Goal: Information Seeking & Learning: Learn about a topic

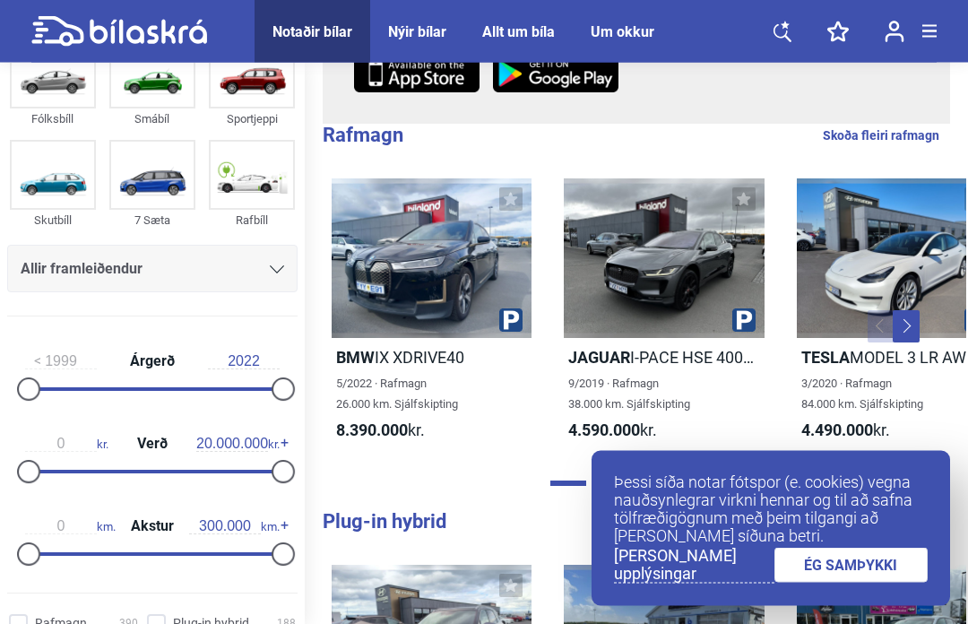
scroll to position [404, 0]
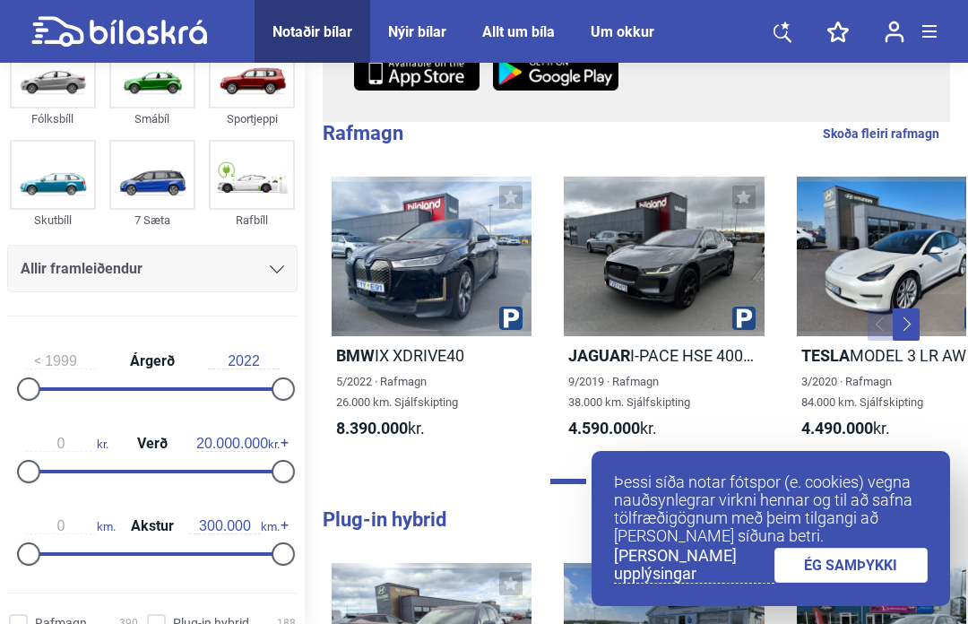
click at [865, 582] on link "ÉG SAMÞYKKI" at bounding box center [851, 564] width 154 height 35
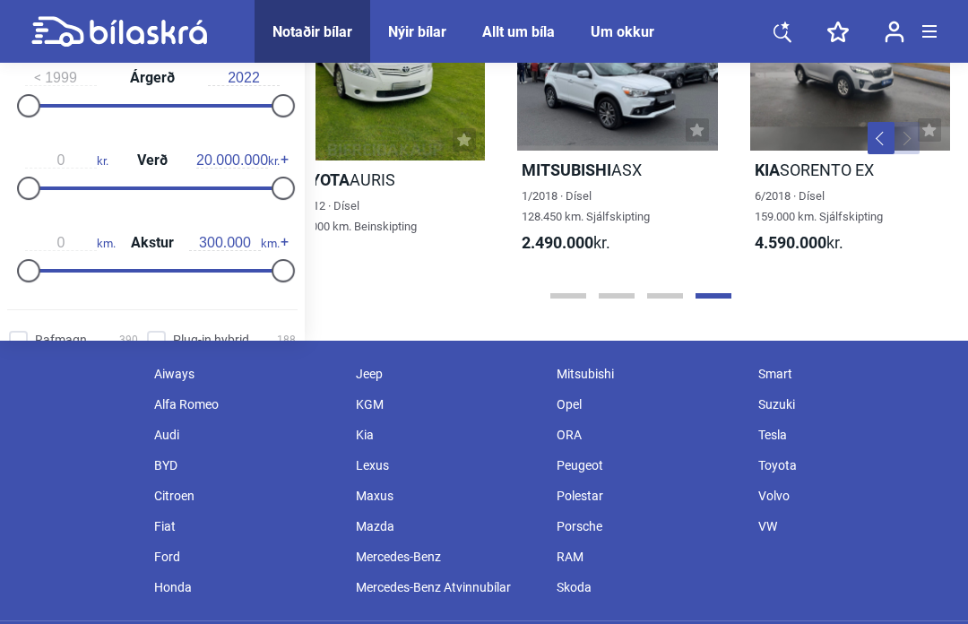
scroll to position [2132, 0]
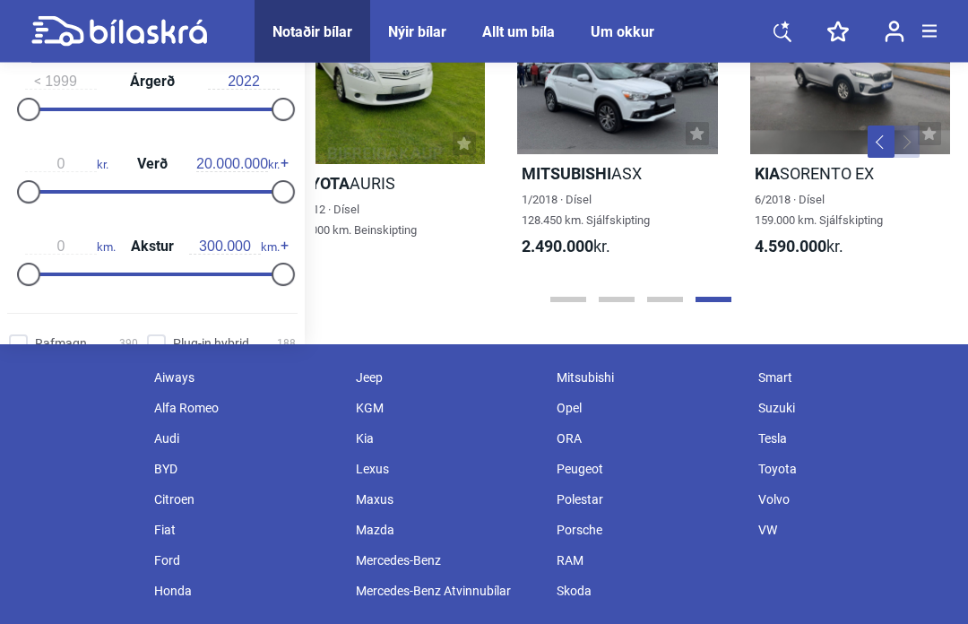
click at [564, 301] on button "Page 1" at bounding box center [568, 299] width 36 height 5
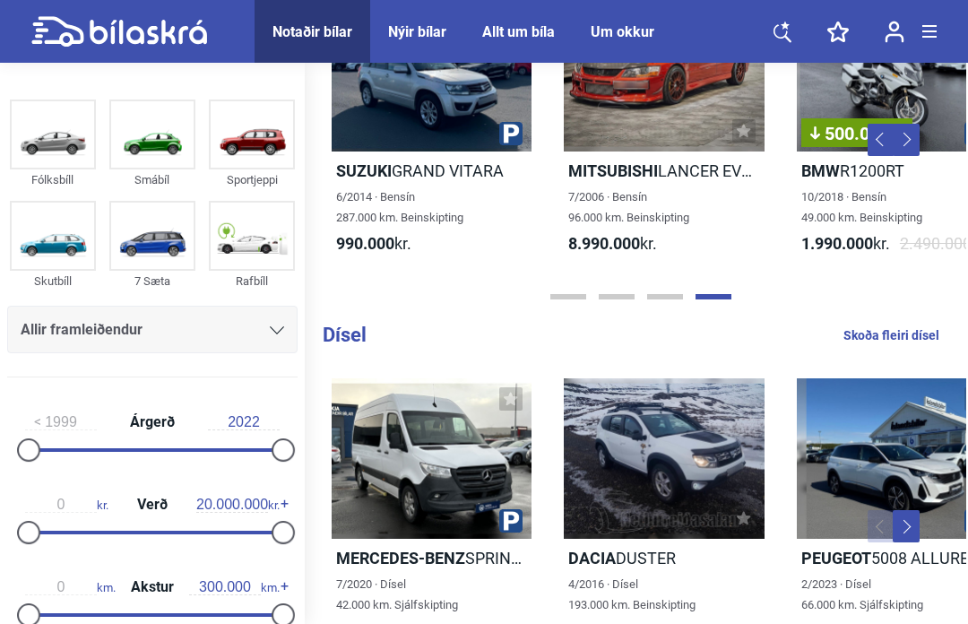
scroll to position [0, 0]
click at [263, 135] on img at bounding box center [252, 134] width 82 height 66
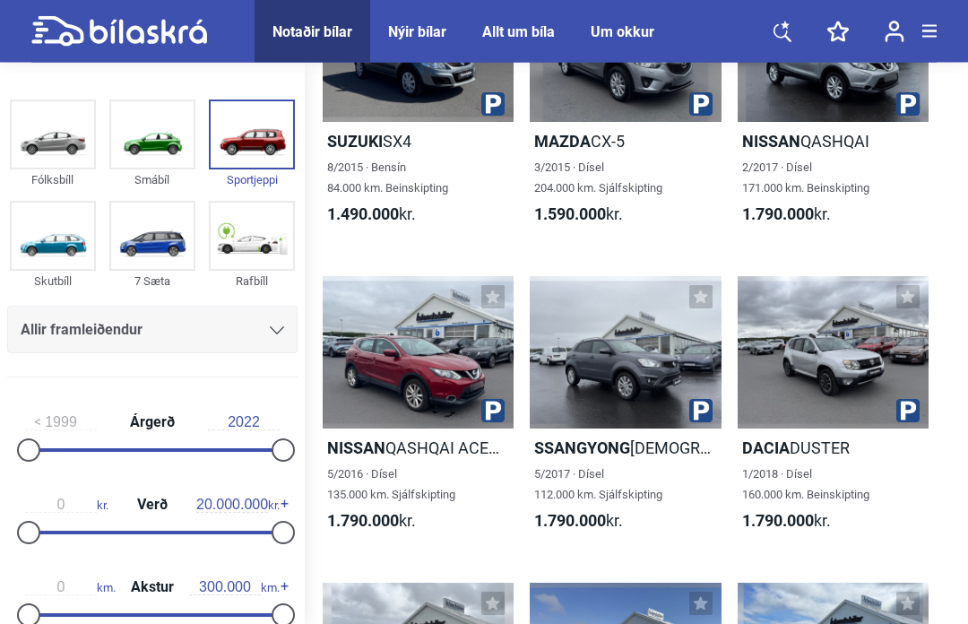
scroll to position [1163, 0]
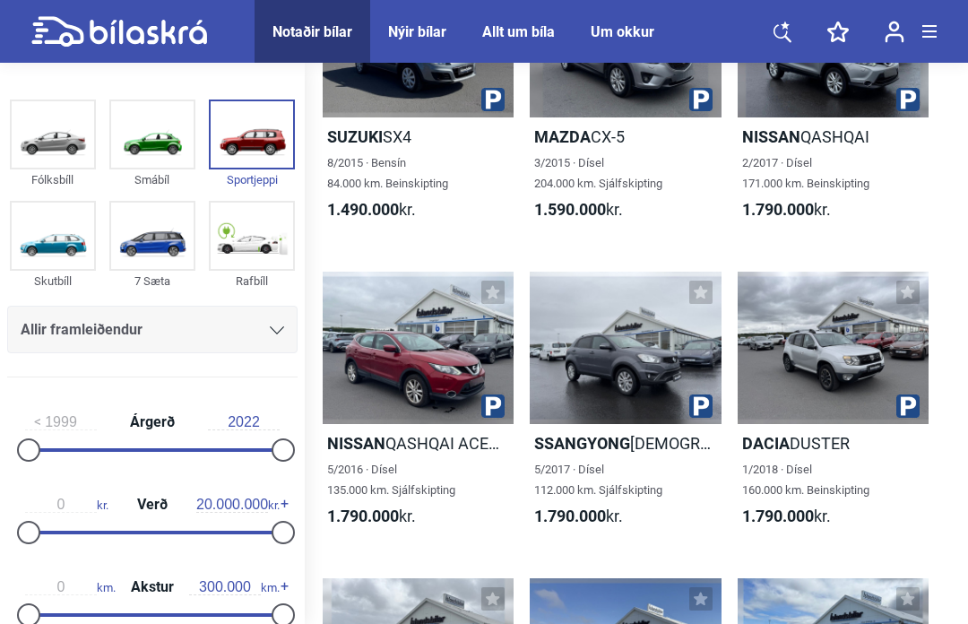
click at [607, 385] on div at bounding box center [625, 347] width 191 height 153
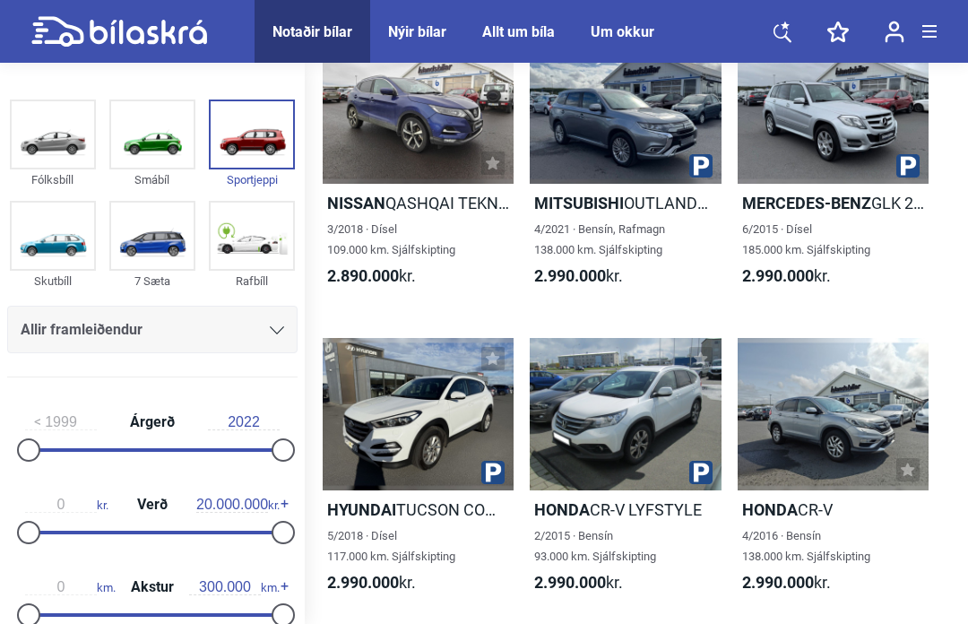
scroll to position [4793, 0]
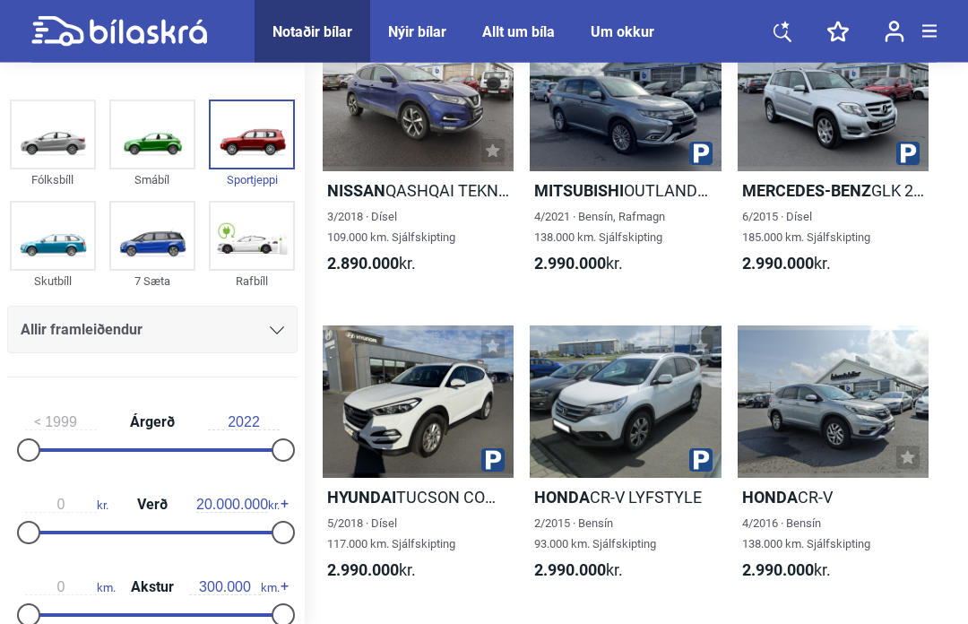
click at [831, 172] on div at bounding box center [832, 95] width 191 height 153
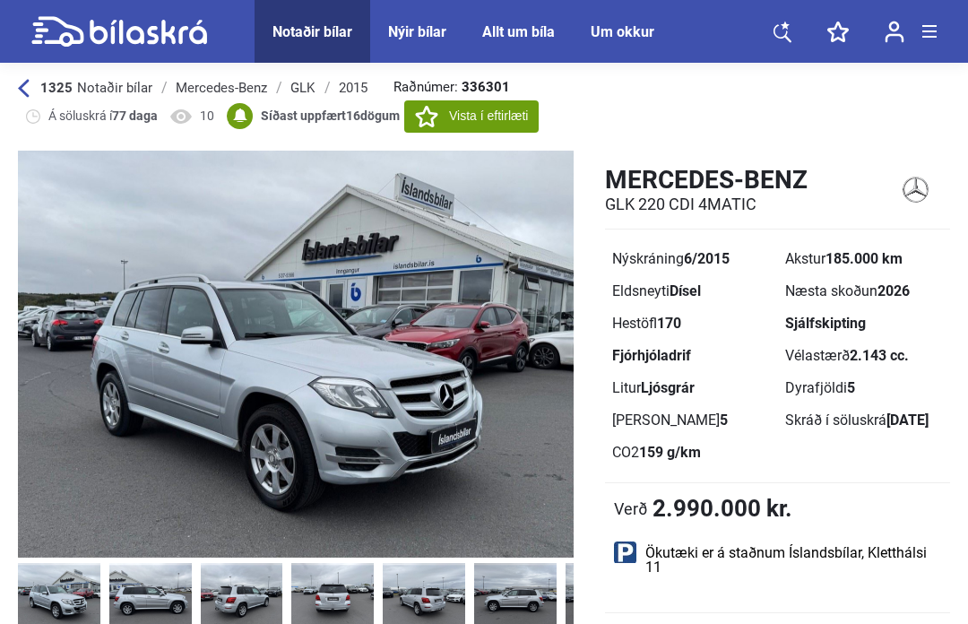
click at [59, 598] on img at bounding box center [59, 595] width 82 height 65
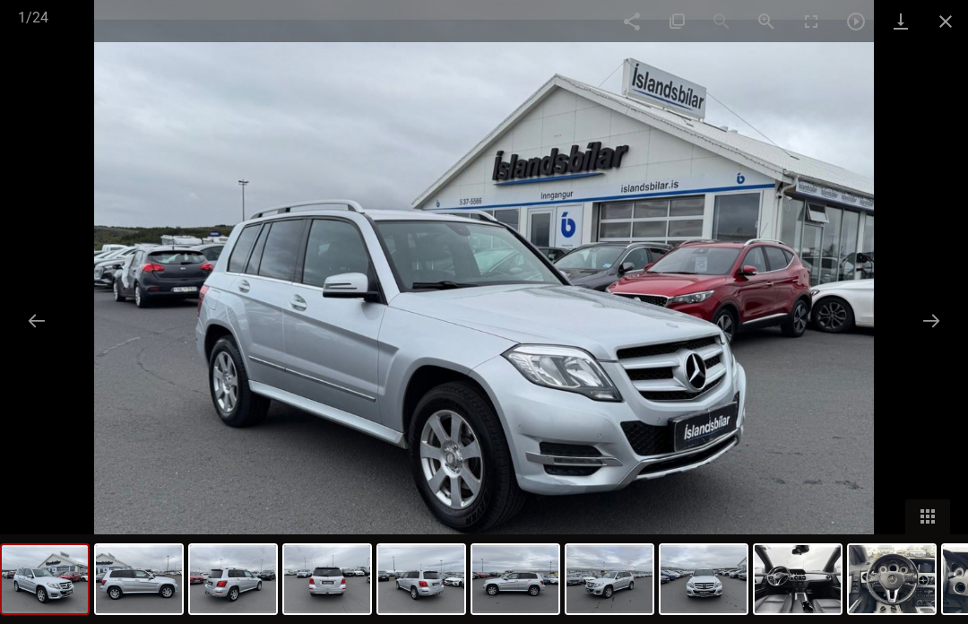
click at [932, 338] on button at bounding box center [931, 320] width 38 height 35
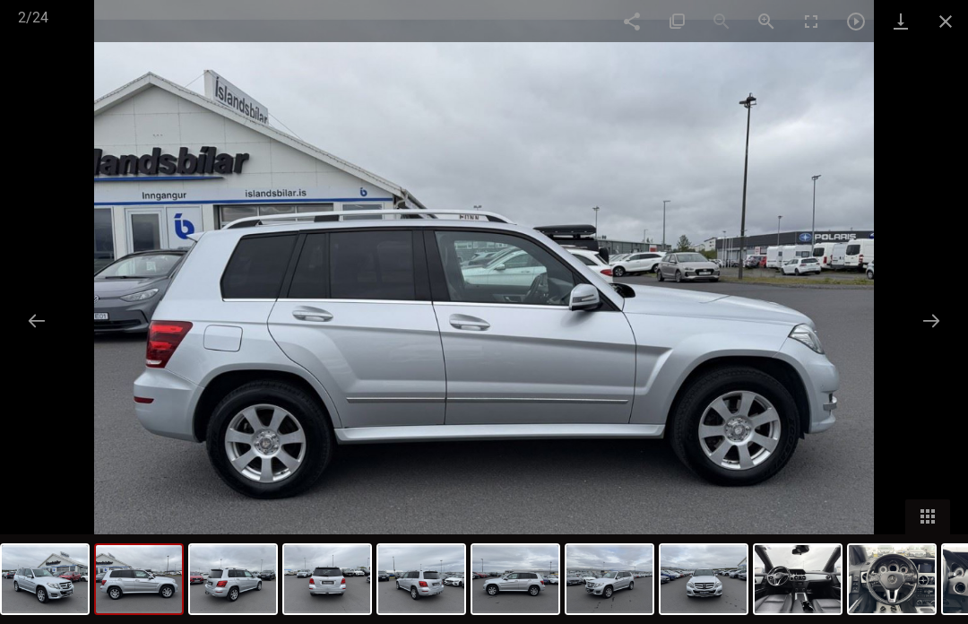
click at [934, 338] on button at bounding box center [931, 320] width 38 height 35
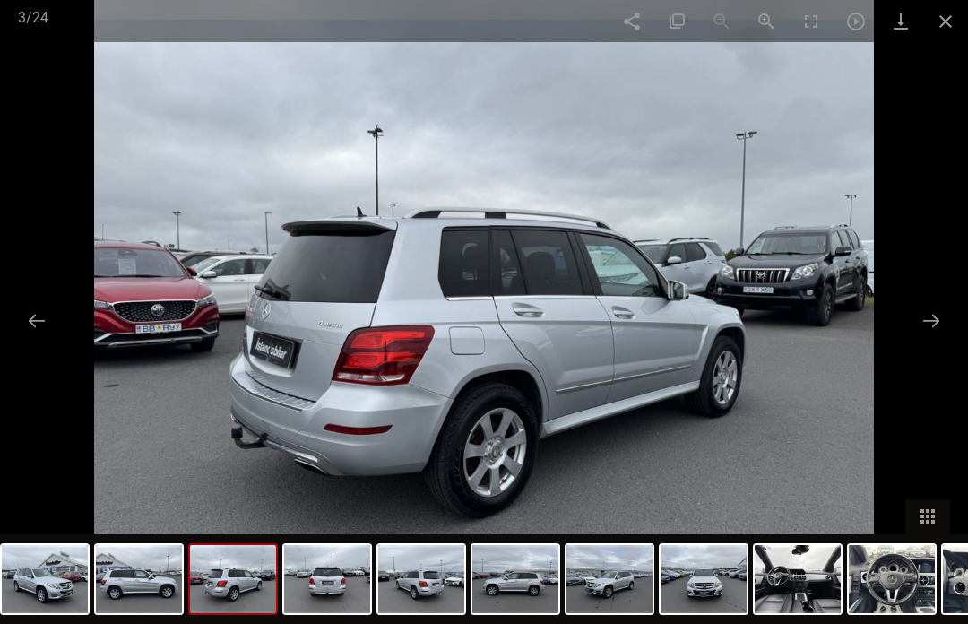
click at [933, 338] on button at bounding box center [931, 320] width 38 height 35
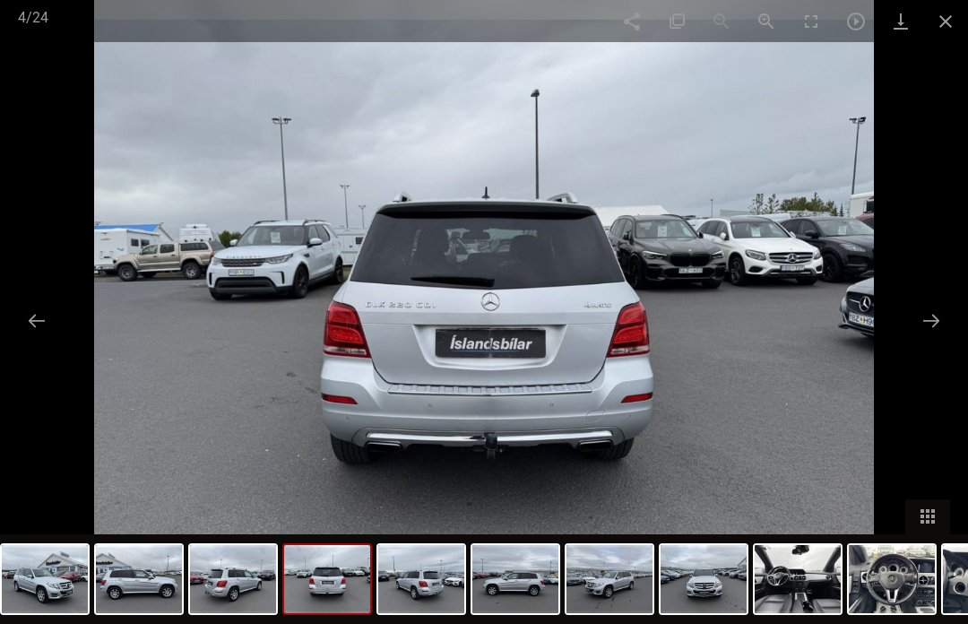
click at [930, 338] on button at bounding box center [931, 320] width 38 height 35
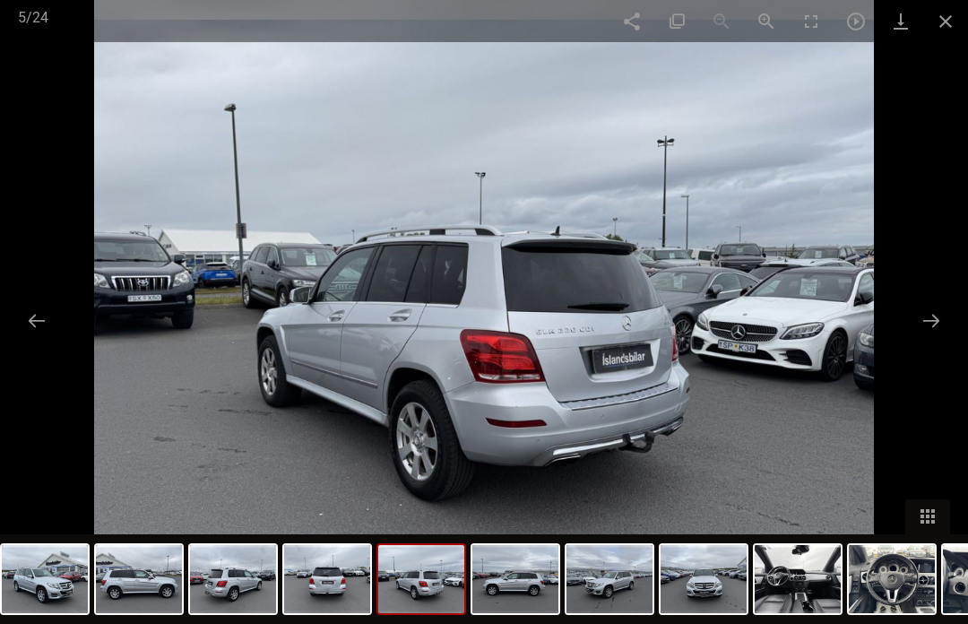
click at [930, 338] on button at bounding box center [931, 320] width 38 height 35
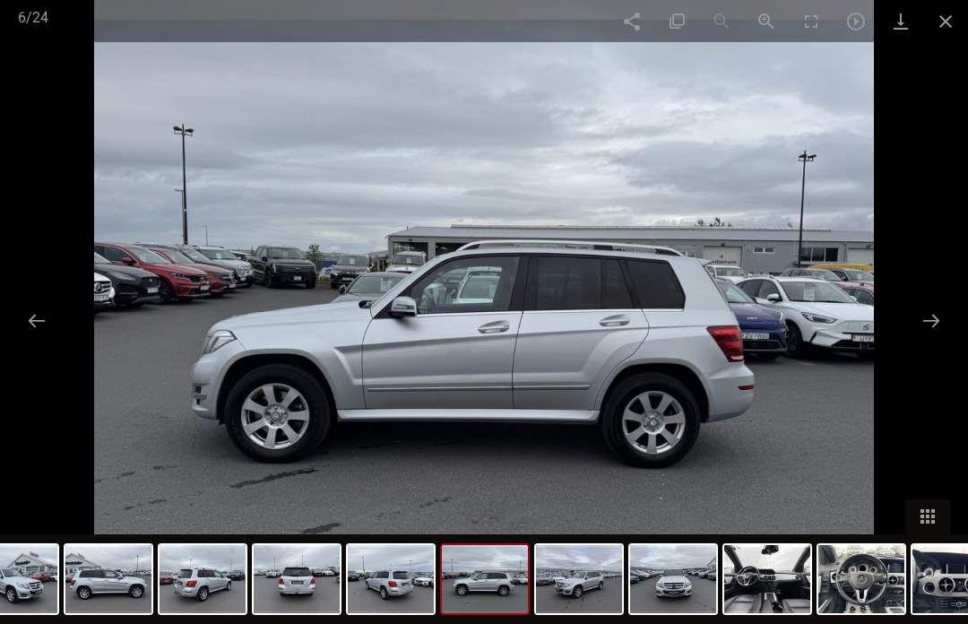
click at [928, 338] on button at bounding box center [931, 320] width 38 height 35
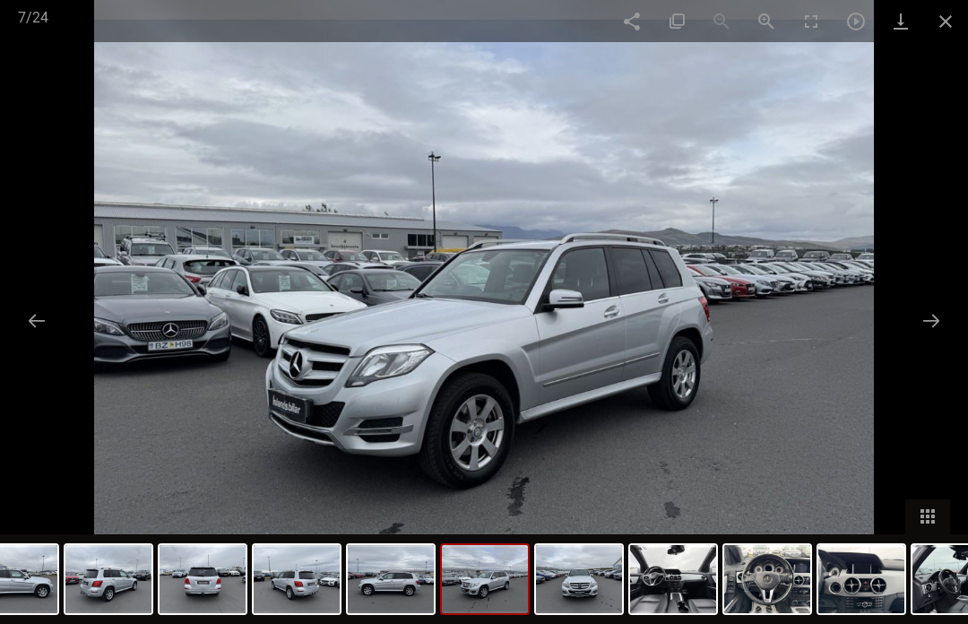
click at [932, 338] on button at bounding box center [931, 320] width 38 height 35
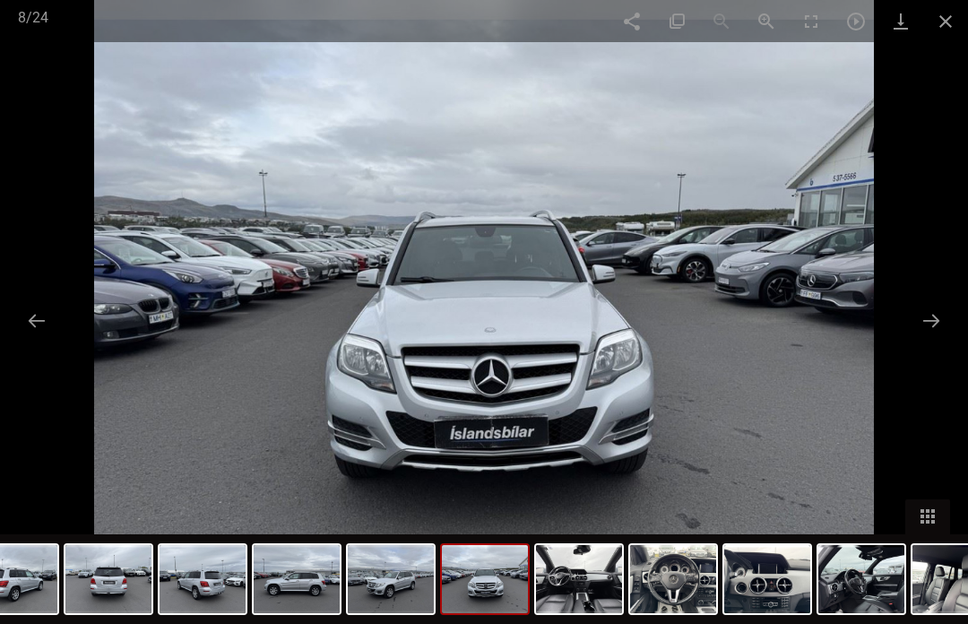
click at [937, 338] on button at bounding box center [931, 320] width 38 height 35
click at [932, 338] on button at bounding box center [931, 320] width 38 height 35
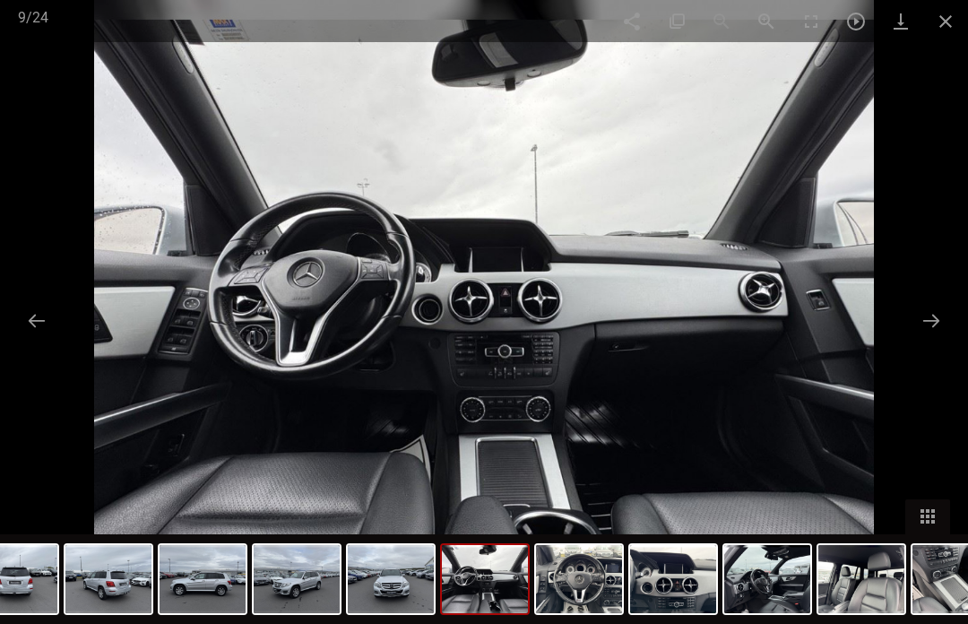
click at [936, 338] on button at bounding box center [931, 320] width 38 height 35
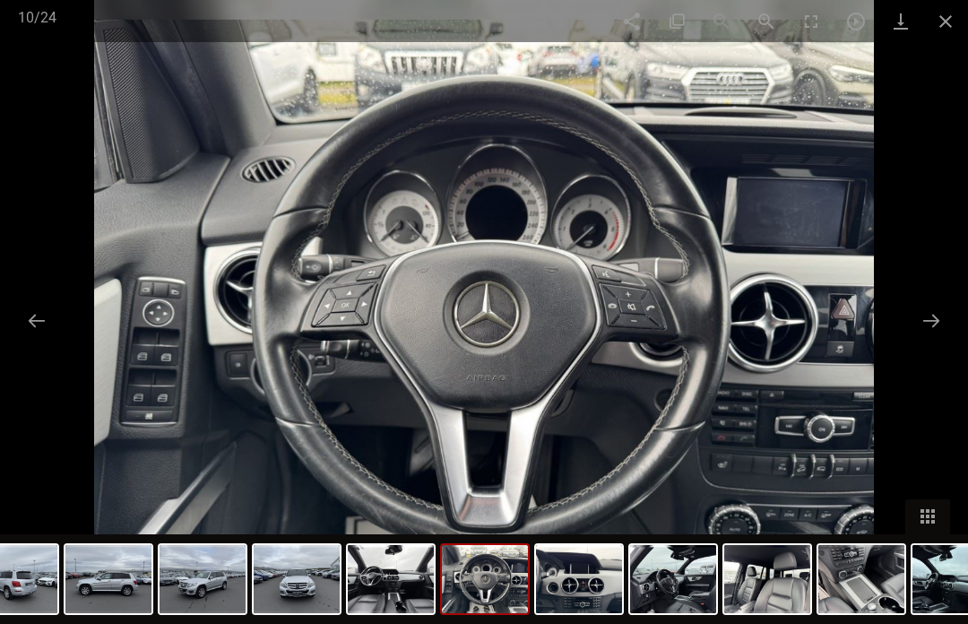
scroll to position [2, 0]
click at [935, 338] on button at bounding box center [931, 320] width 38 height 35
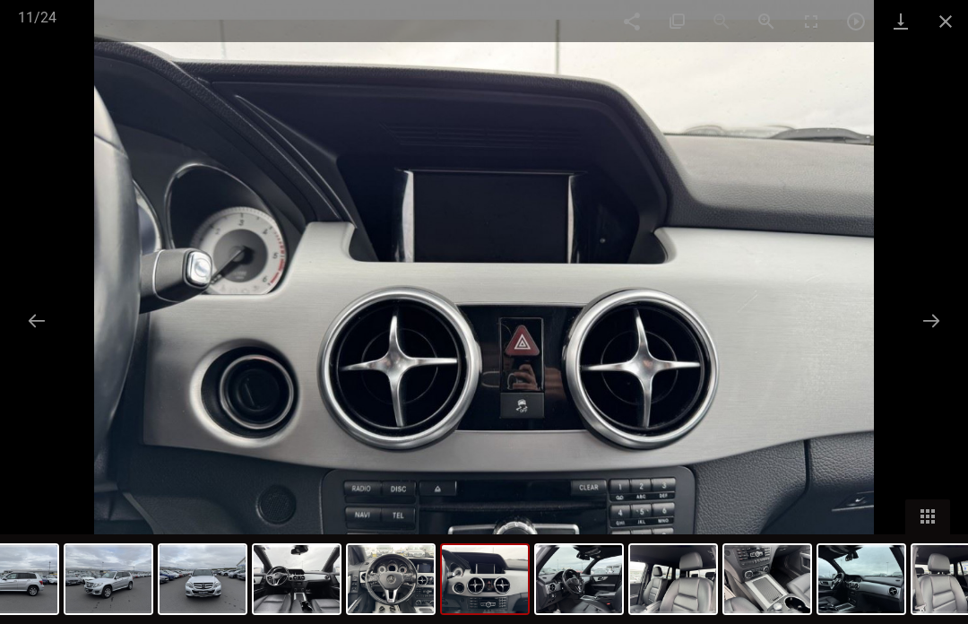
click at [936, 338] on button at bounding box center [931, 320] width 38 height 35
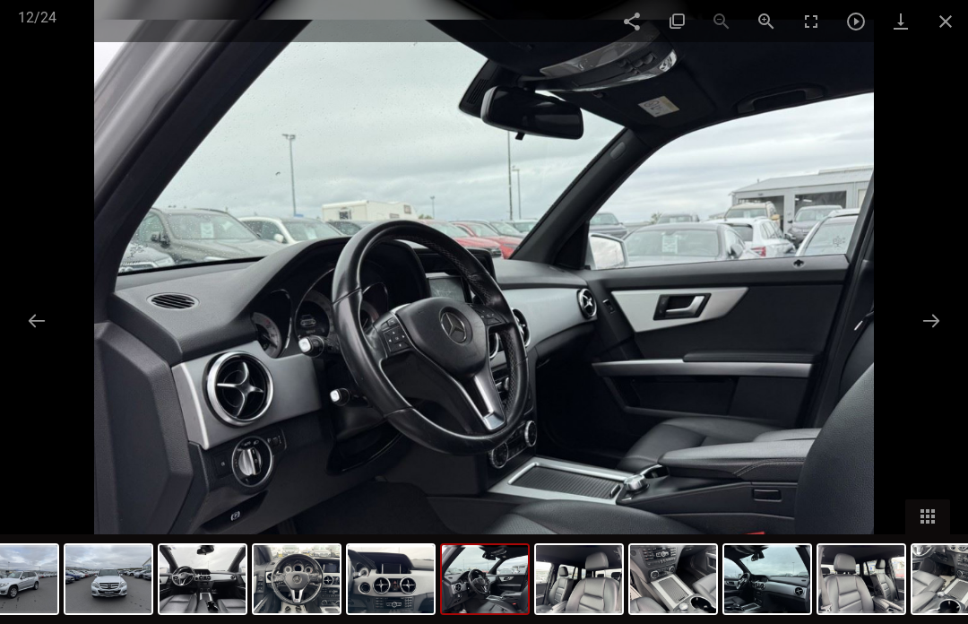
click at [928, 338] on button at bounding box center [931, 320] width 38 height 35
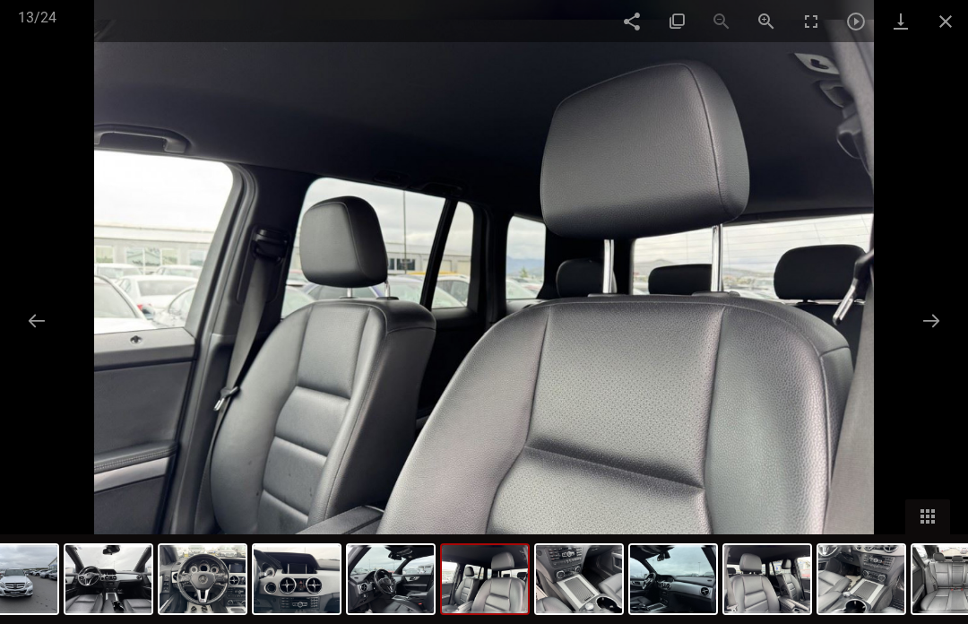
click at [934, 338] on button at bounding box center [931, 320] width 38 height 35
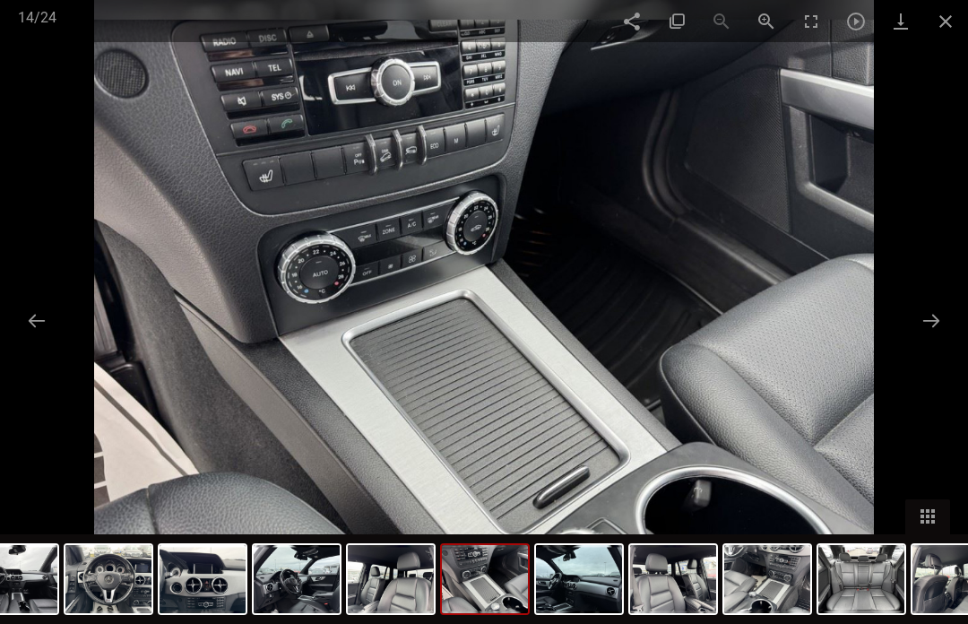
click at [939, 338] on button at bounding box center [931, 320] width 38 height 35
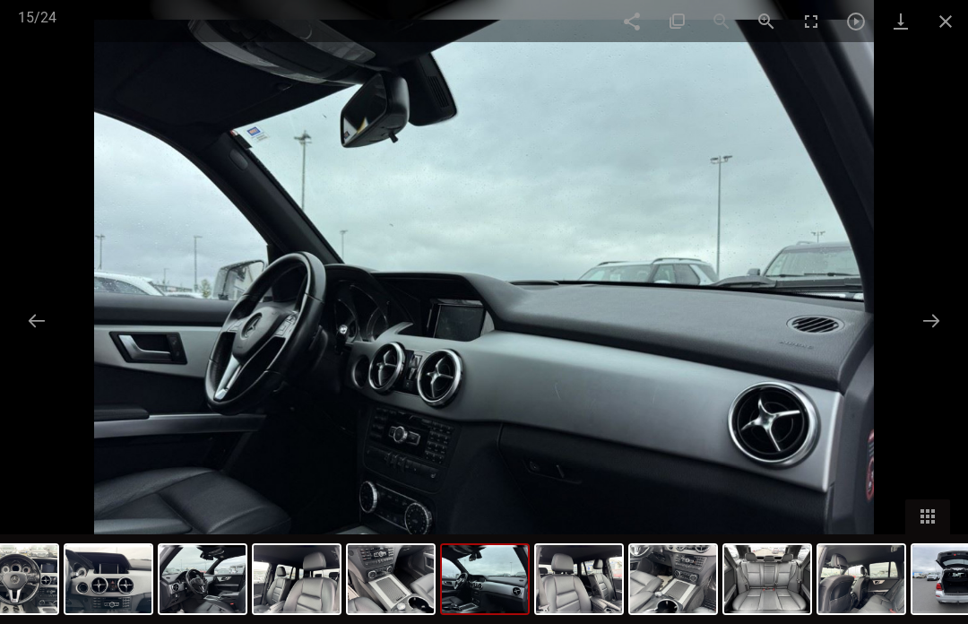
click at [937, 338] on button at bounding box center [931, 320] width 38 height 35
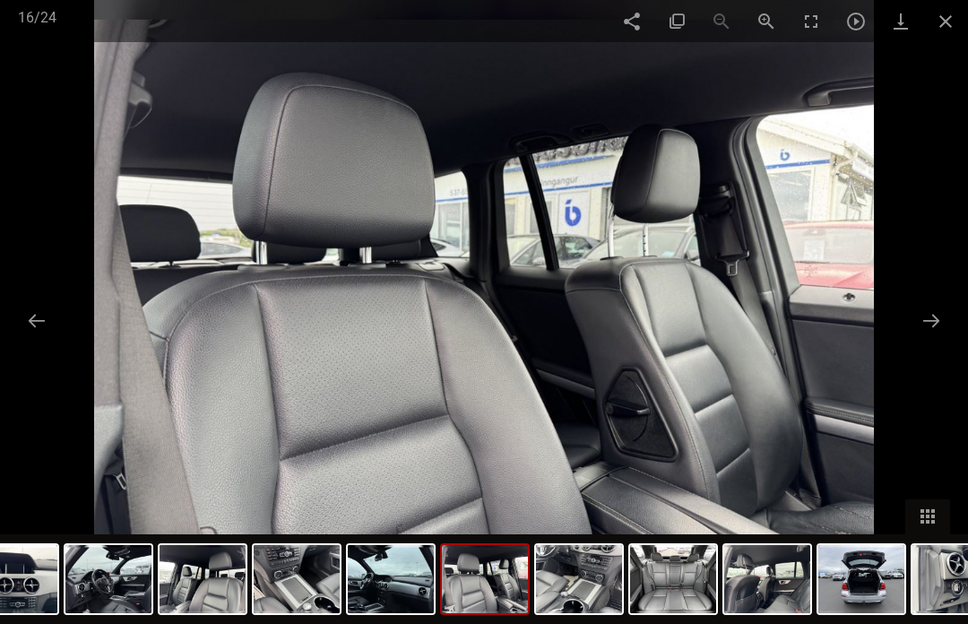
click at [934, 338] on button at bounding box center [931, 320] width 38 height 35
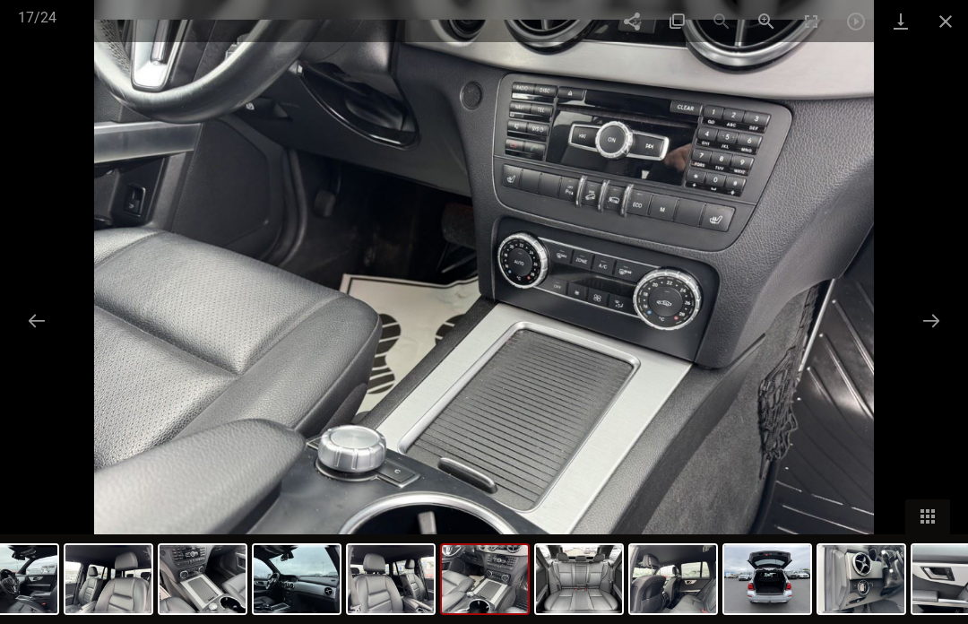
click at [937, 338] on button at bounding box center [931, 320] width 38 height 35
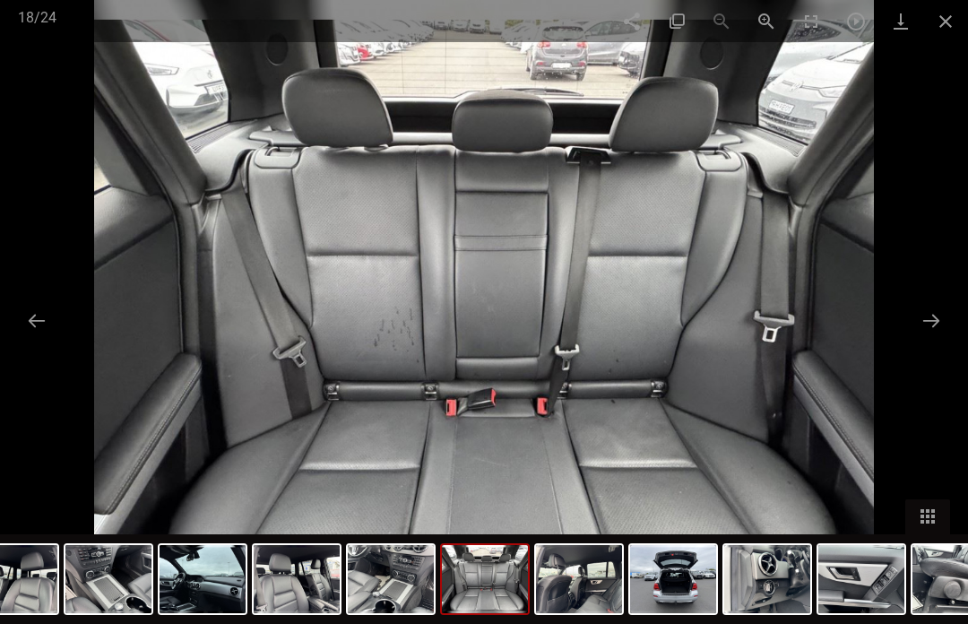
click at [940, 338] on button at bounding box center [931, 320] width 38 height 35
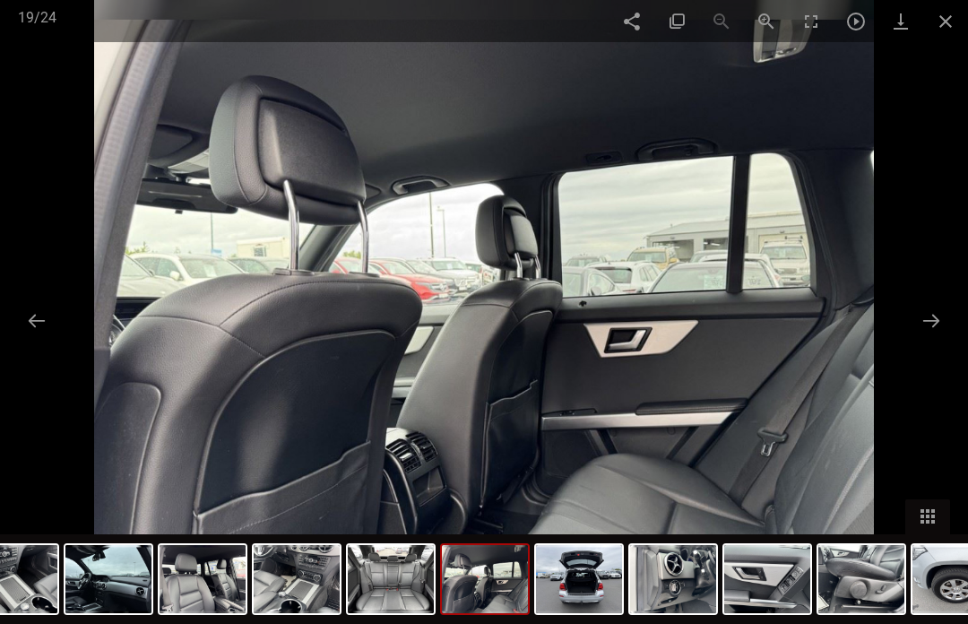
click at [939, 338] on button at bounding box center [931, 320] width 38 height 35
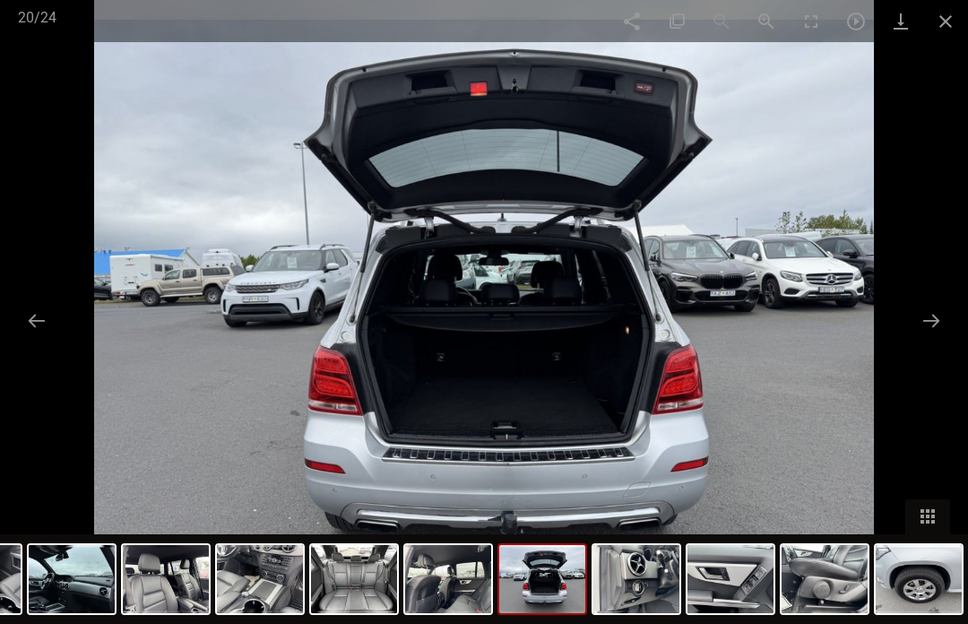
click at [939, 338] on button at bounding box center [931, 320] width 38 height 35
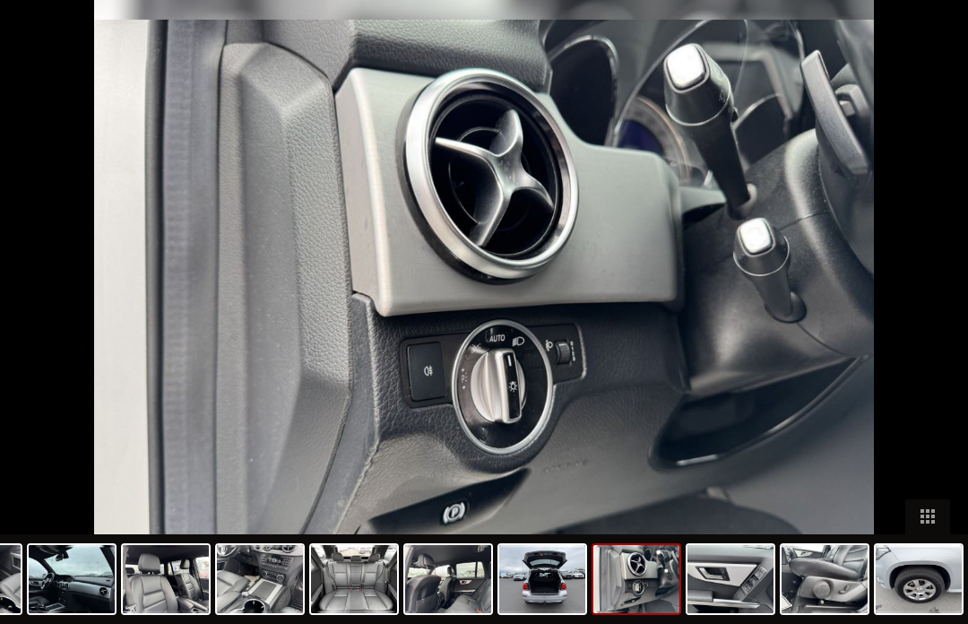
click at [922, 334] on button at bounding box center [940, 320] width 38 height 35
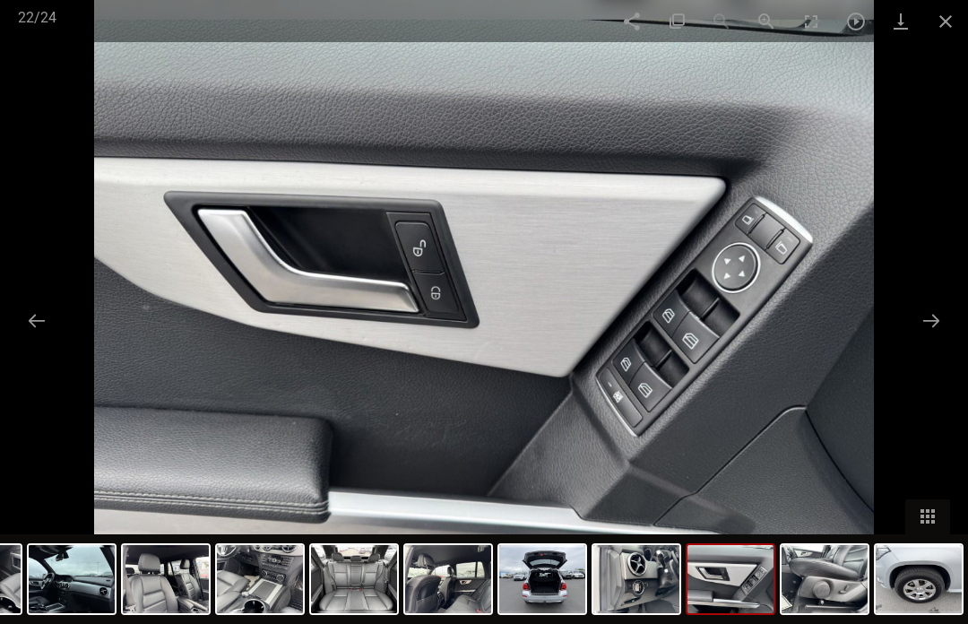
click at [938, 338] on button at bounding box center [931, 320] width 38 height 35
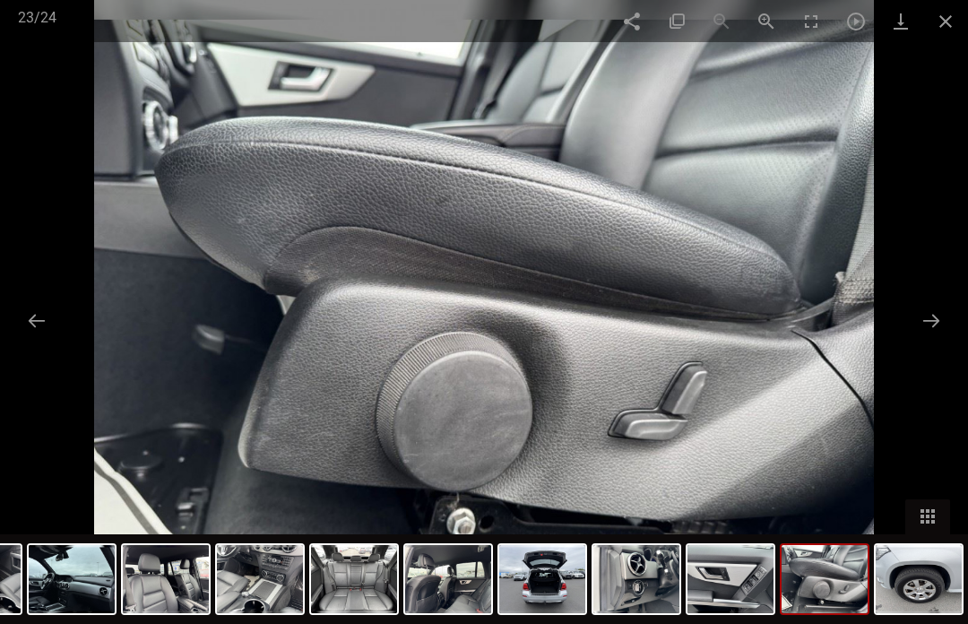
click at [931, 338] on button at bounding box center [931, 320] width 38 height 35
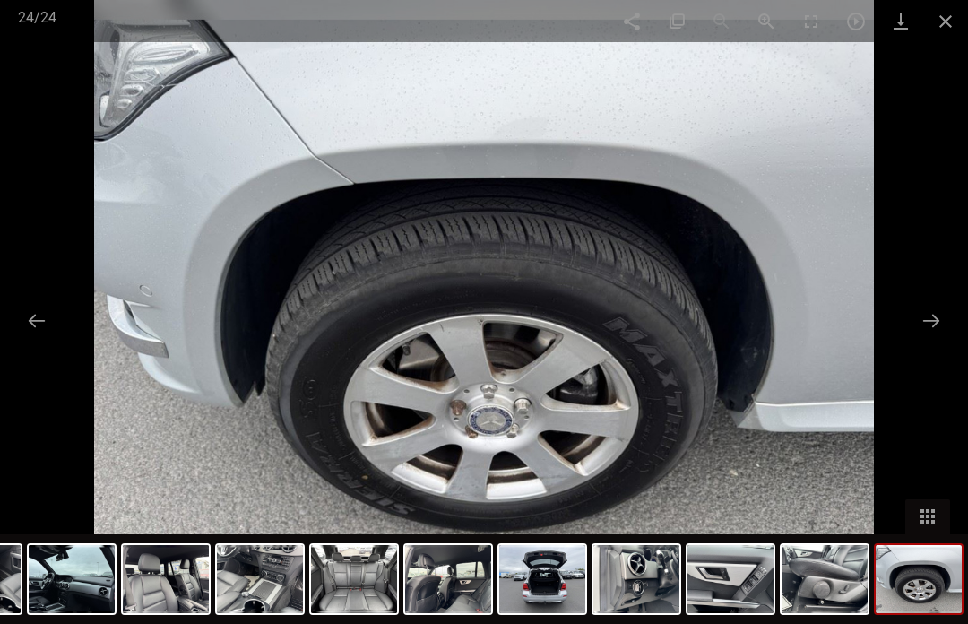
click at [937, 338] on button at bounding box center [931, 320] width 38 height 35
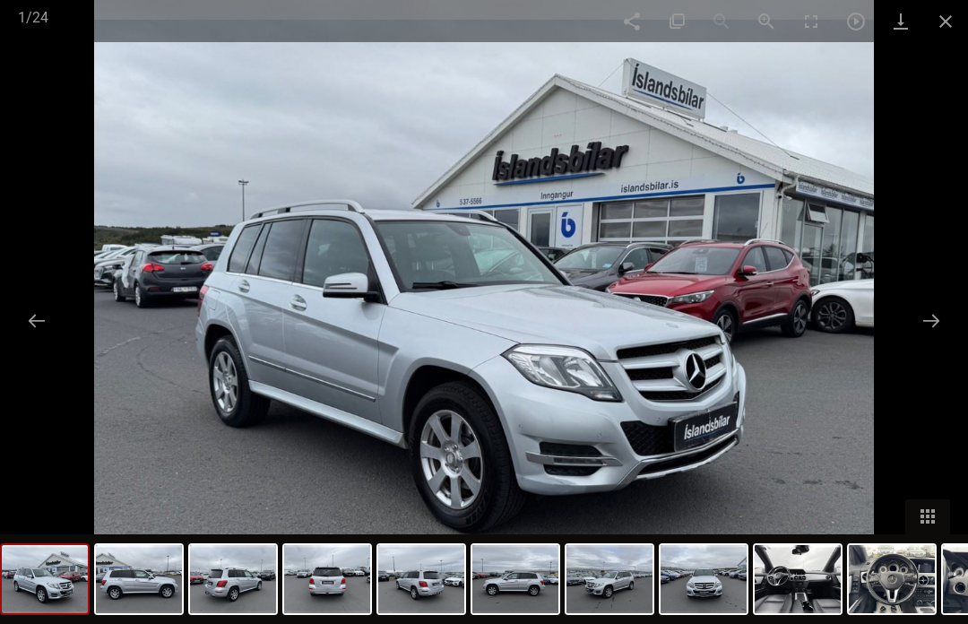
click at [932, 338] on button at bounding box center [931, 320] width 38 height 35
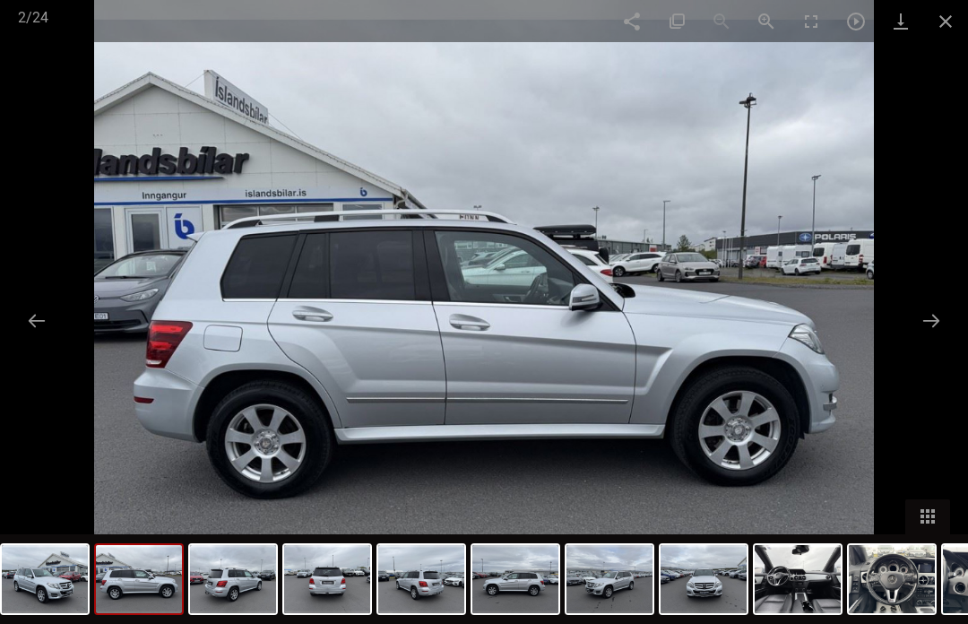
click at [936, 338] on button at bounding box center [931, 320] width 38 height 35
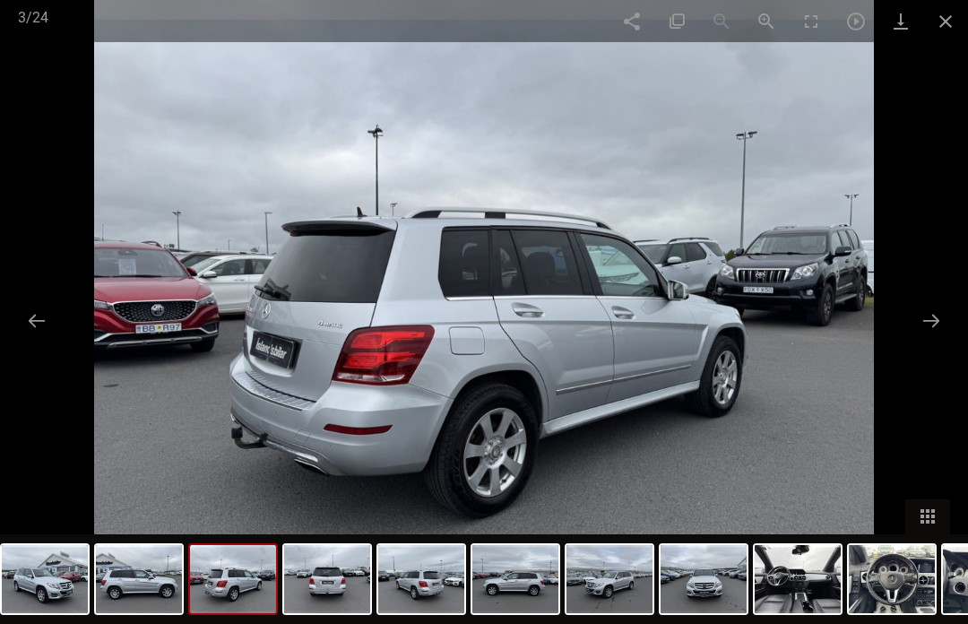
scroll to position [61, 0]
click at [935, 315] on button at bounding box center [931, 320] width 38 height 35
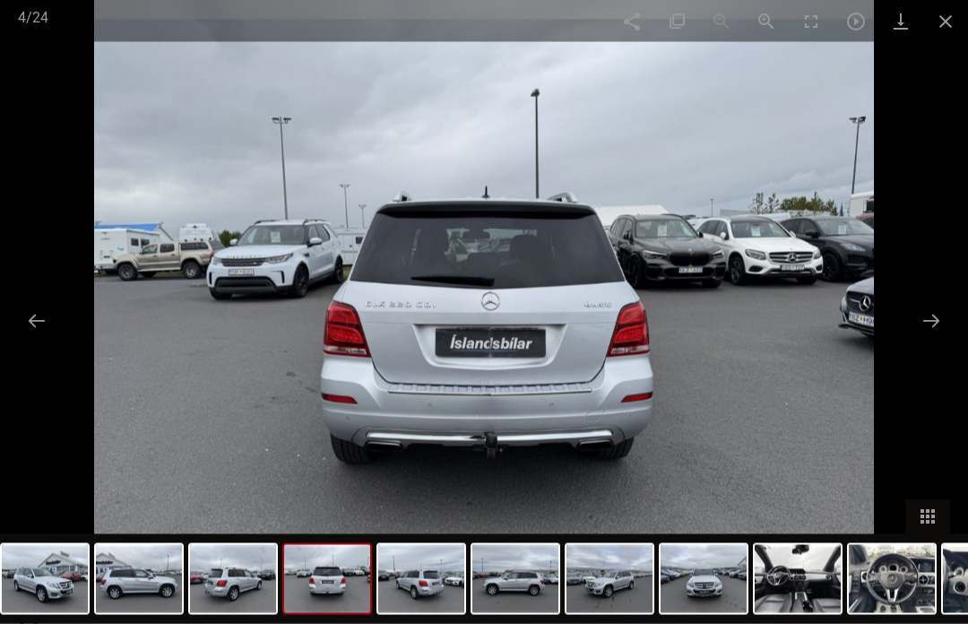
scroll to position [4794, 0]
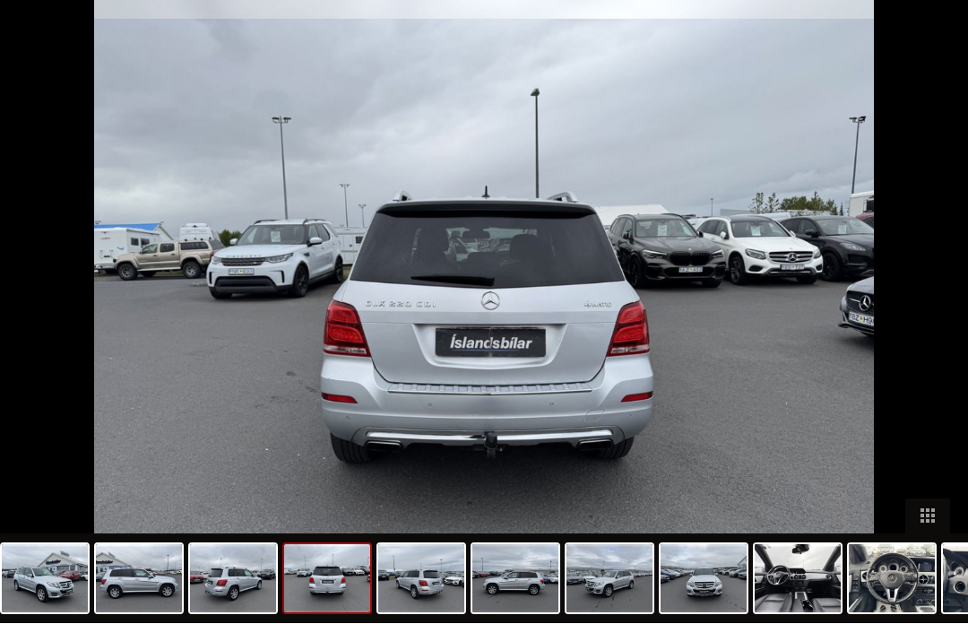
scroll to position [436, 0]
